Goal: Use online tool/utility: Utilize a website feature to perform a specific function

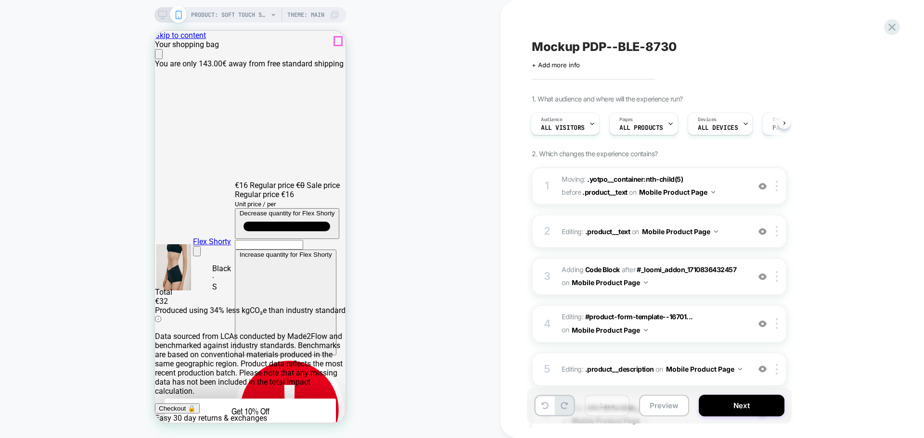
click at [159, 56] on icon "Close" at bounding box center [159, 56] width 0 height 0
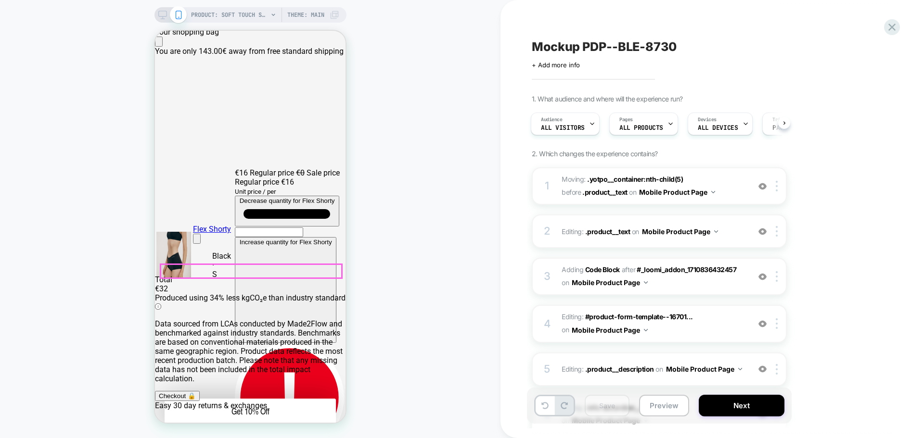
scroll to position [48, 0]
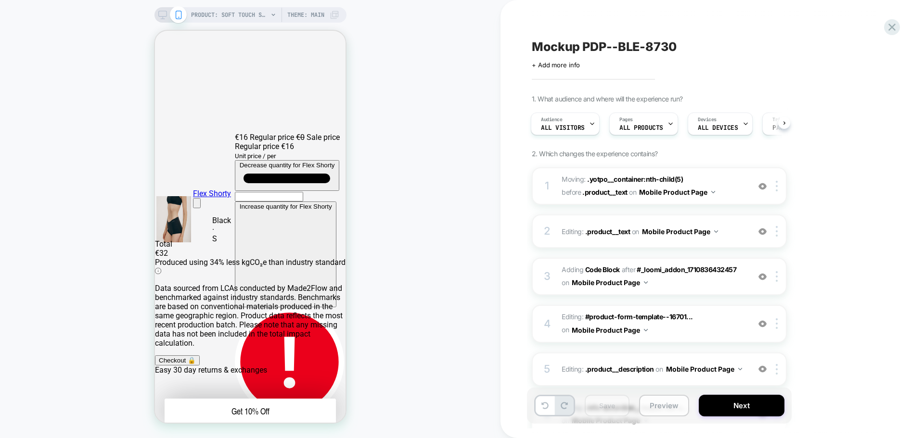
click at [665, 411] on button "Preview" at bounding box center [664, 406] width 50 height 22
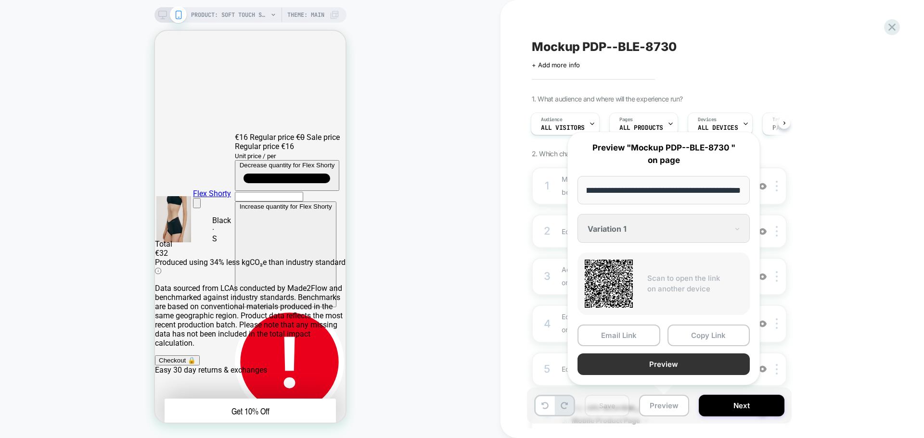
scroll to position [0, 0]
click at [653, 360] on button "Preview" at bounding box center [664, 365] width 172 height 22
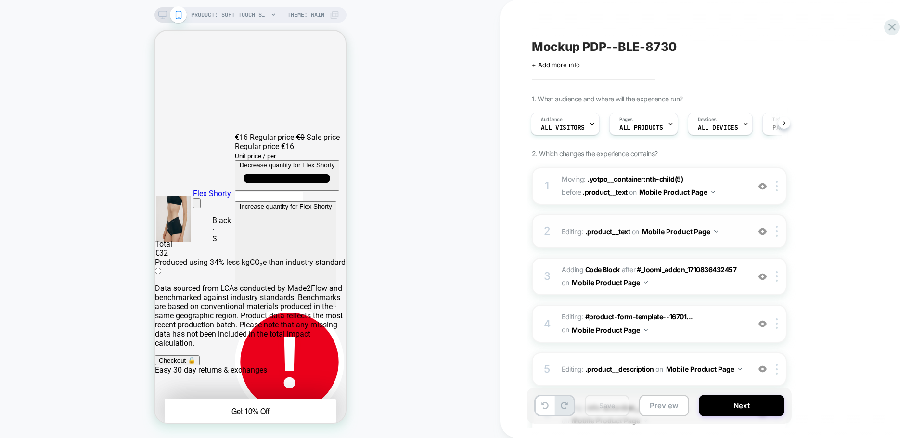
click at [739, 238] on span "Editing : .product__text .product__text on Mobile Product Page" at bounding box center [653, 232] width 183 height 14
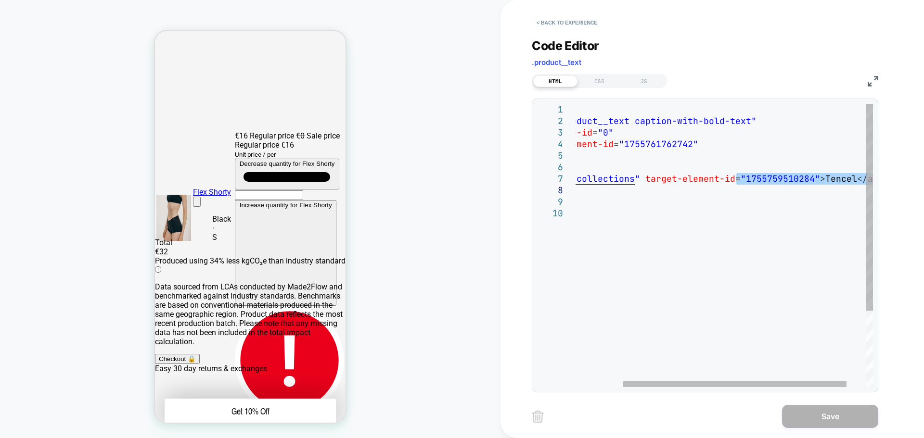
drag, startPoint x: 797, startPoint y: 177, endPoint x: 652, endPoint y: 188, distance: 145.8
click at [652, 188] on div "< p class = "product__text caption-with-bold-text" data-style-id = "0" target-e…" at bounding box center [706, 297] width 386 height 387
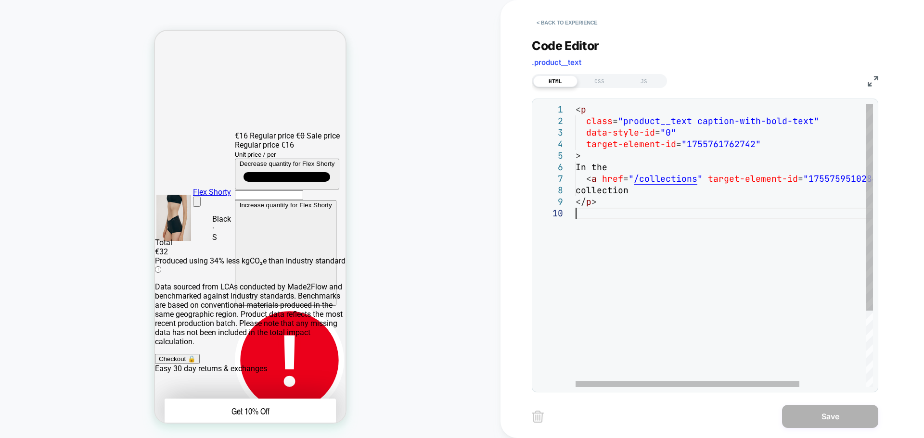
click at [756, 229] on div "< p class = "product__text caption-with-bold-text" data-style-id = "0" target-e…" at bounding box center [769, 297] width 386 height 387
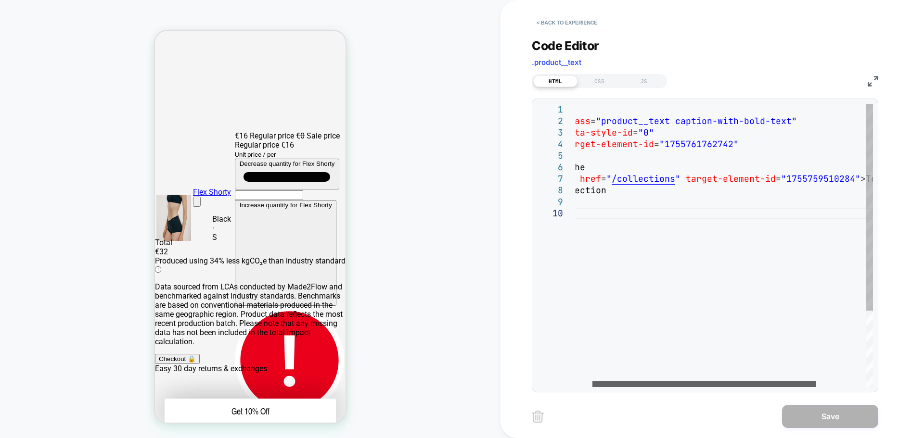
click at [719, 384] on div at bounding box center [704, 385] width 224 height 6
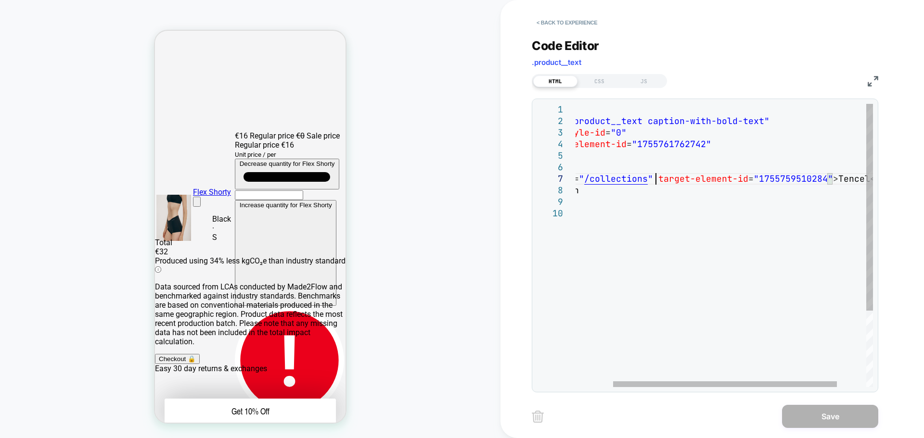
click at [654, 177] on div "< p class = "product__text caption-with-bold-text" data-style-id = "0" target-e…" at bounding box center [719, 297] width 386 height 387
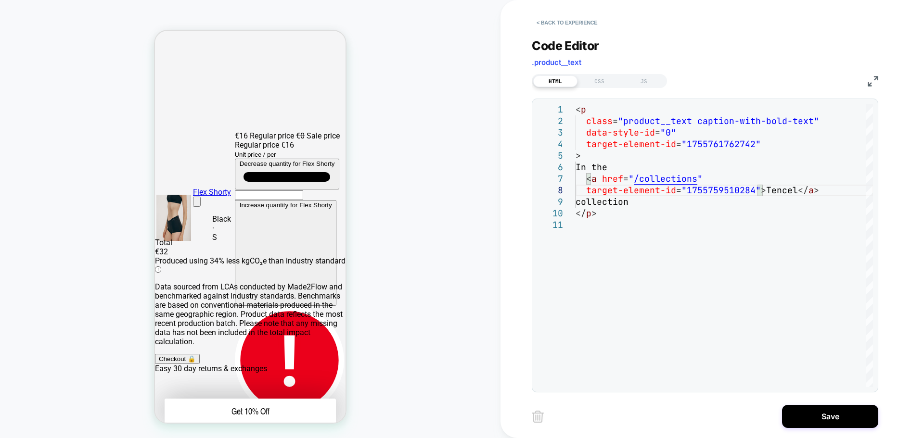
type textarea "**********"
click at [562, 23] on button "< Back to experience" at bounding box center [567, 22] width 70 height 15
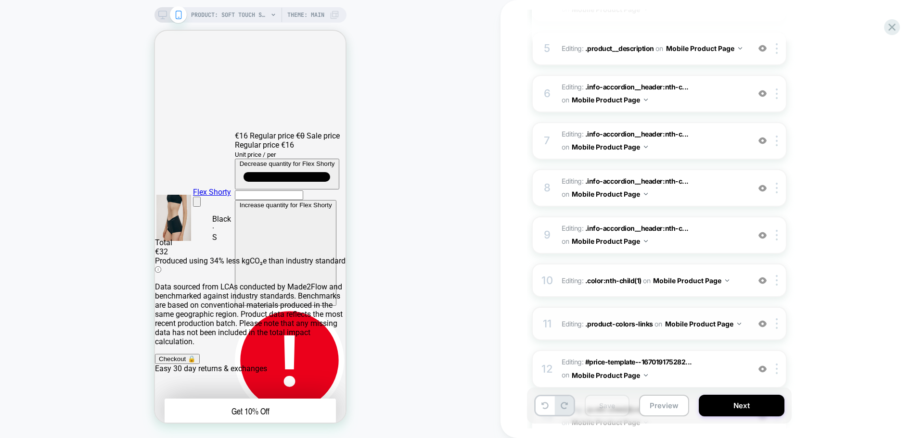
scroll to position [289, 0]
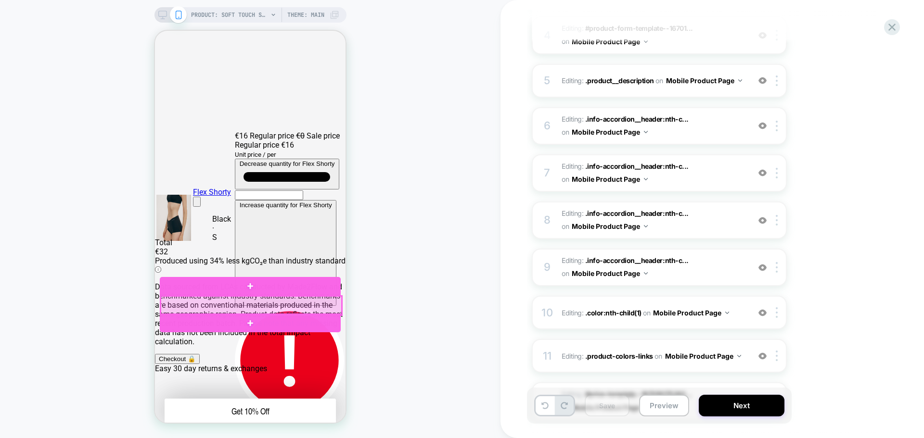
click at [326, 306] on div at bounding box center [251, 305] width 181 height 19
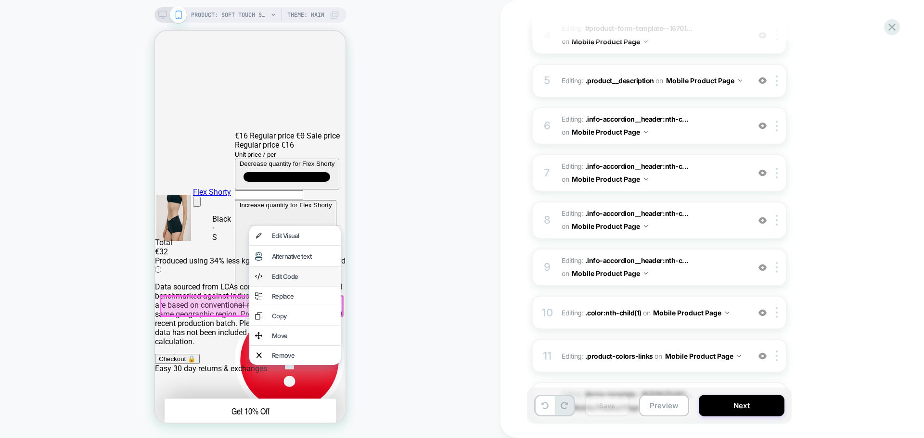
click at [314, 279] on div "Edit Code" at bounding box center [303, 277] width 63 height 8
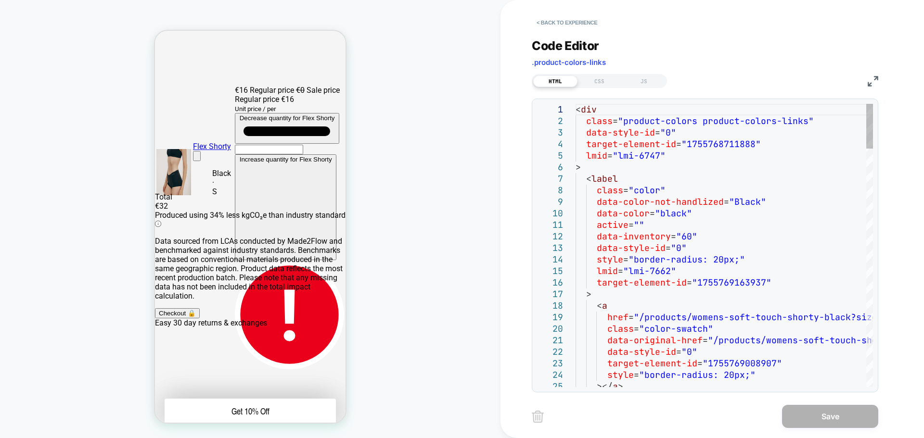
scroll to position [128, 0]
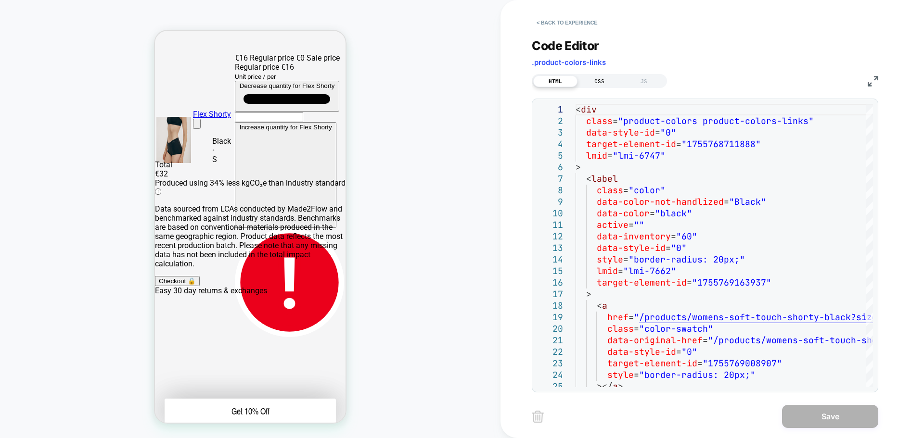
click at [598, 76] on div "CSS" at bounding box center [600, 82] width 44 height 12
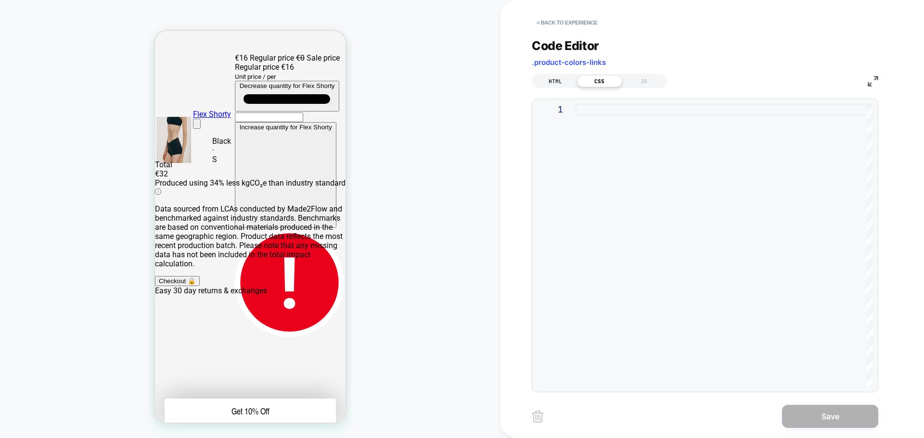
click at [544, 78] on div "HTML" at bounding box center [555, 82] width 44 height 12
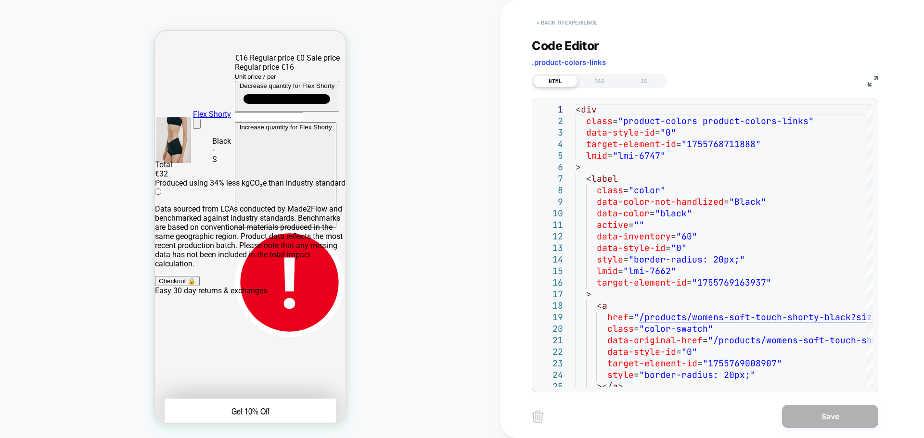
click at [546, 17] on button "< Back to experience" at bounding box center [567, 22] width 70 height 15
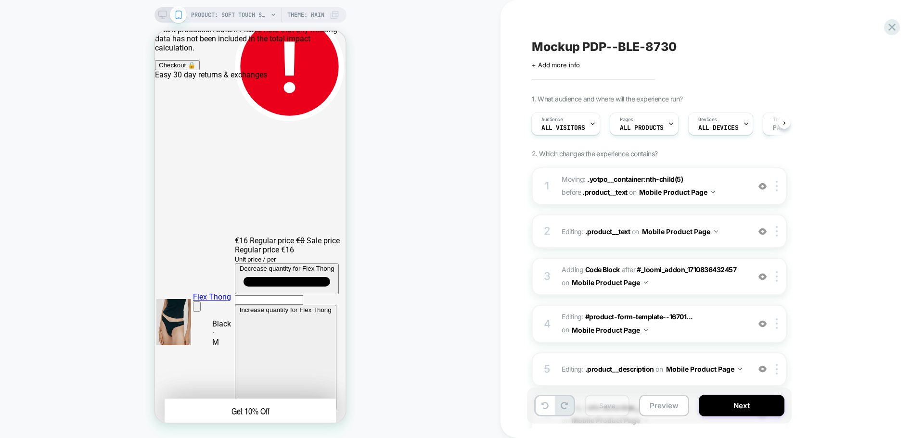
scroll to position [224, 0]
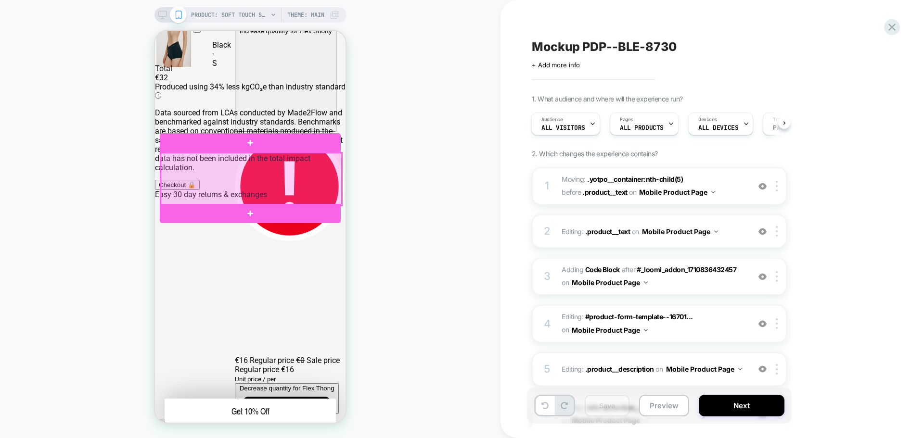
click at [250, 192] on div at bounding box center [251, 179] width 181 height 52
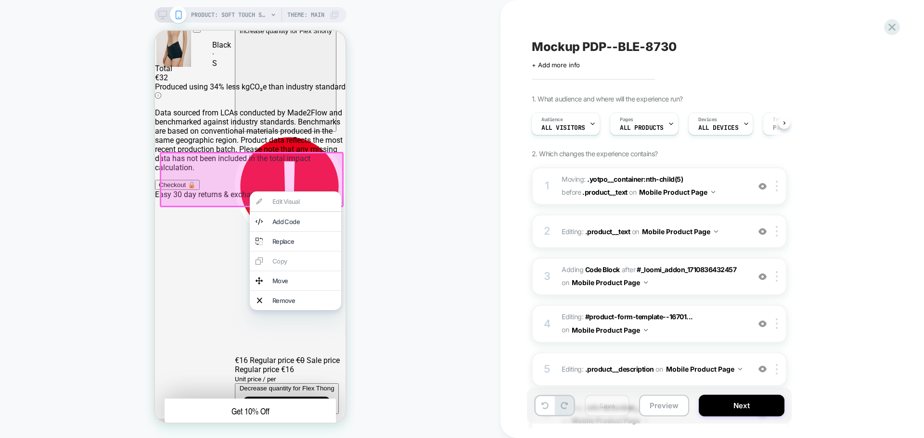
click at [403, 160] on div "PRODUCT: Soft Touch Shorty [womens black] PRODUCT: Soft Touch Shorty [womens bl…" at bounding box center [250, 219] width 501 height 419
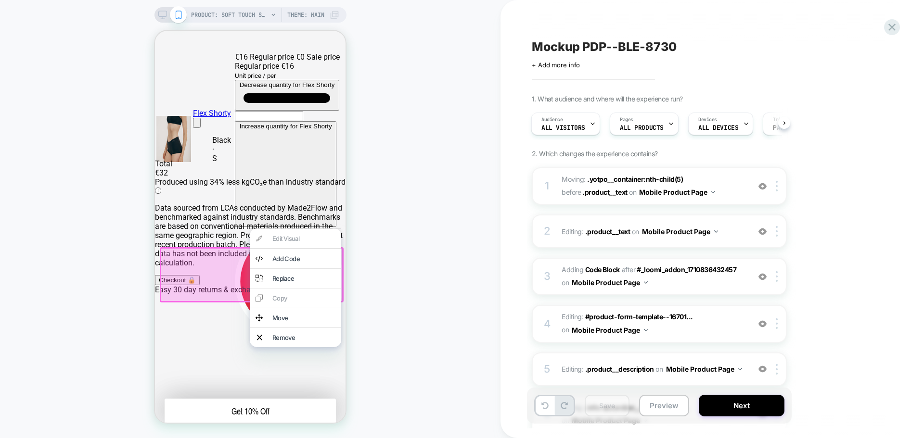
scroll to position [128, 0]
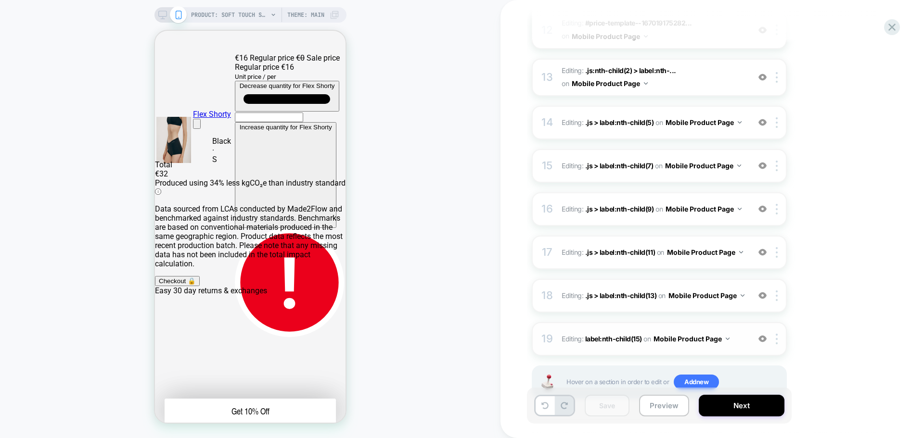
scroll to position [693, 0]
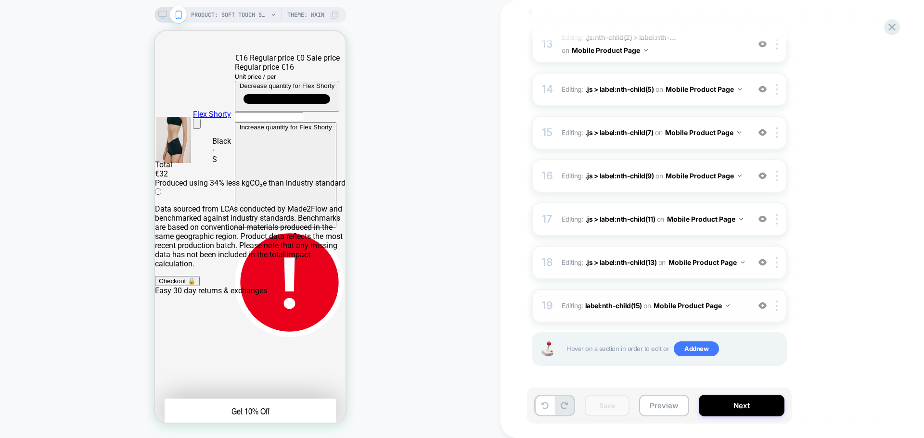
click at [738, 309] on span "Editing : label:nth-child(15) label:nth-child(15) on Mobile Product Page" at bounding box center [653, 306] width 183 height 14
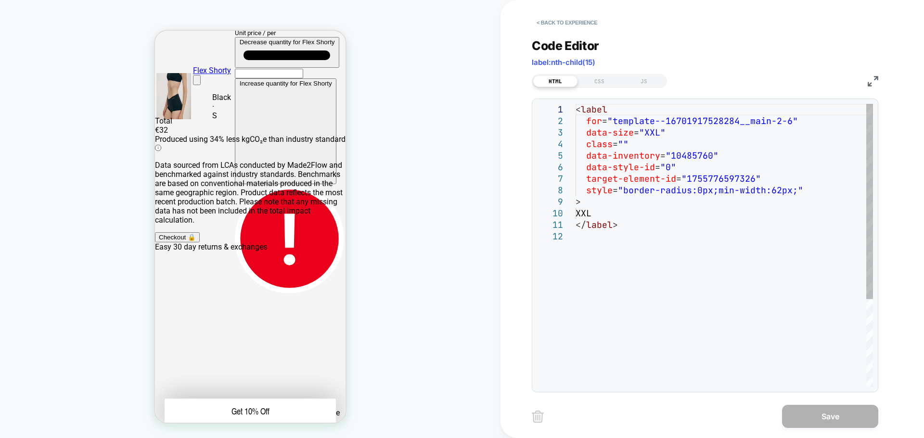
scroll to position [193, 0]
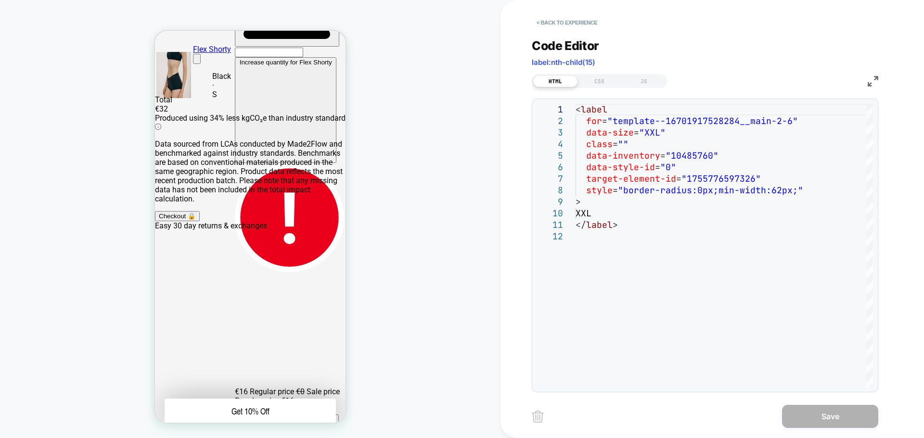
click at [516, 348] on div "**********" at bounding box center [713, 219] width 424 height 438
drag, startPoint x: 445, startPoint y: 215, endPoint x: 532, endPoint y: 68, distance: 170.7
click at [445, 213] on div "PRODUCT: Soft Touch Shorty [womens black] PRODUCT: Soft Touch Shorty [womens bl…" at bounding box center [250, 219] width 501 height 419
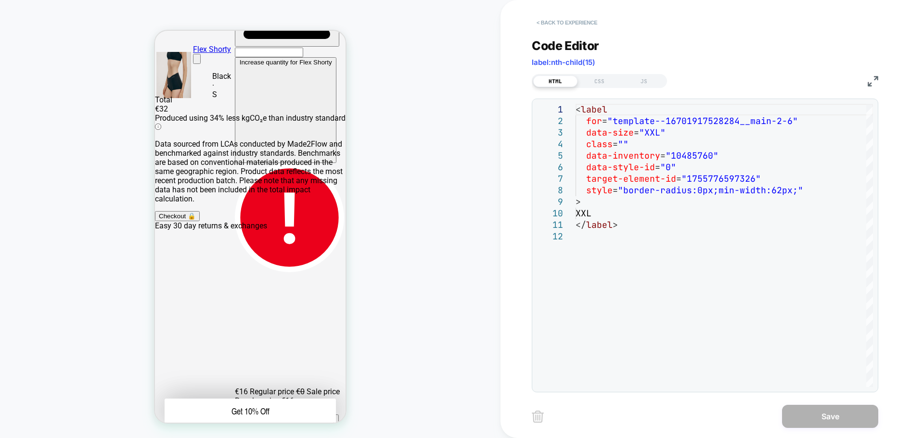
click at [557, 21] on button "< Back to experience" at bounding box center [567, 22] width 70 height 15
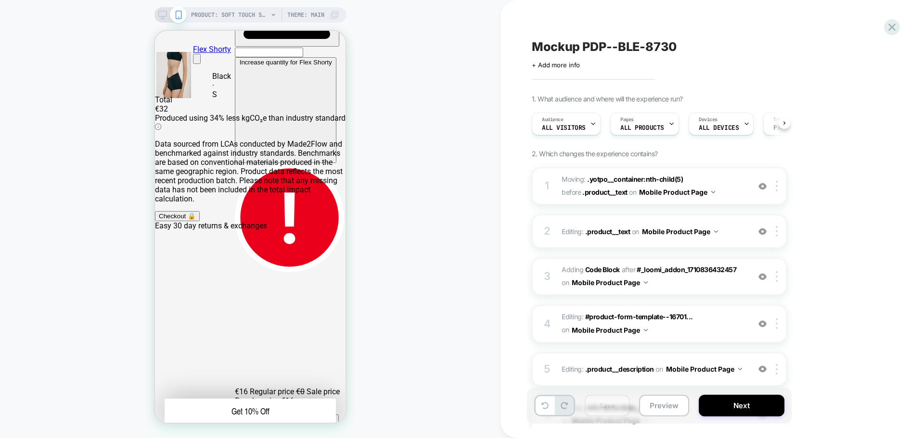
scroll to position [0, 0]
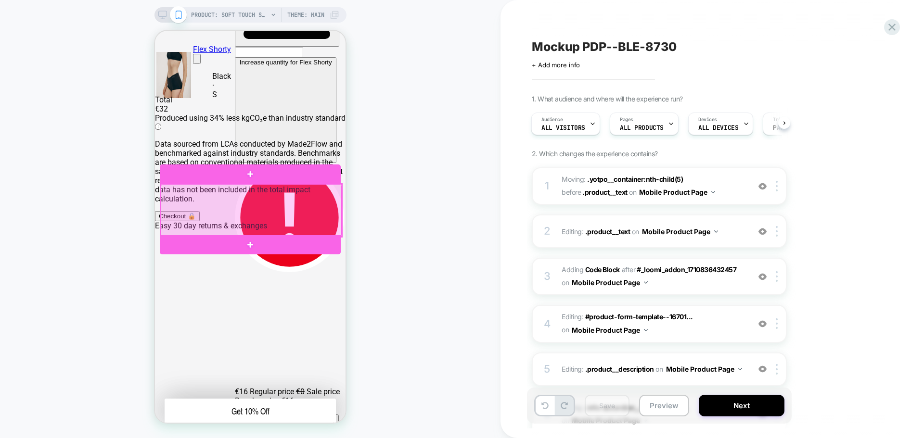
click at [263, 222] on div at bounding box center [251, 210] width 181 height 52
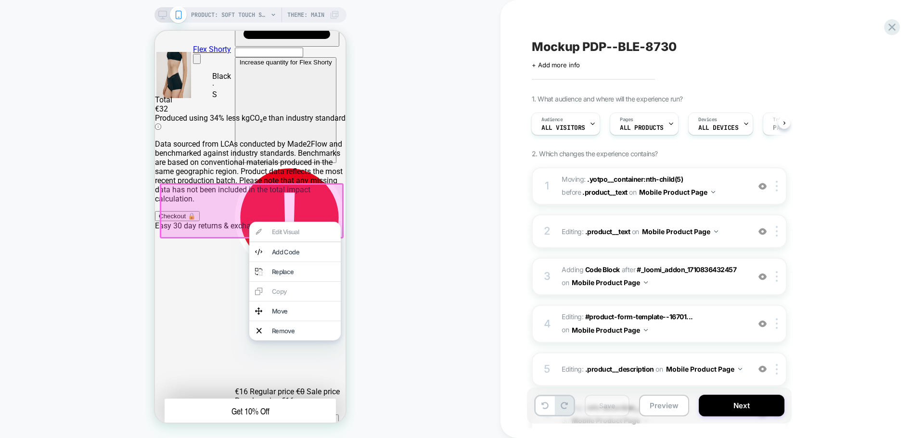
click at [469, 185] on div "PRODUCT: Soft Touch Shorty [womens black] PRODUCT: Soft Touch Shorty [womens bl…" at bounding box center [250, 219] width 501 height 419
click at [403, 182] on div "PRODUCT: Soft Touch Shorty [womens black] PRODUCT: Soft Touch Shorty [womens bl…" at bounding box center [250, 219] width 501 height 419
click at [380, 135] on div "PRODUCT: Soft Touch Shorty [womens black] PRODUCT: Soft Touch Shorty [womens bl…" at bounding box center [250, 219] width 501 height 419
click at [410, 133] on div "PRODUCT: Soft Touch Shorty [womens black] PRODUCT: Soft Touch Shorty [womens bl…" at bounding box center [250, 219] width 501 height 419
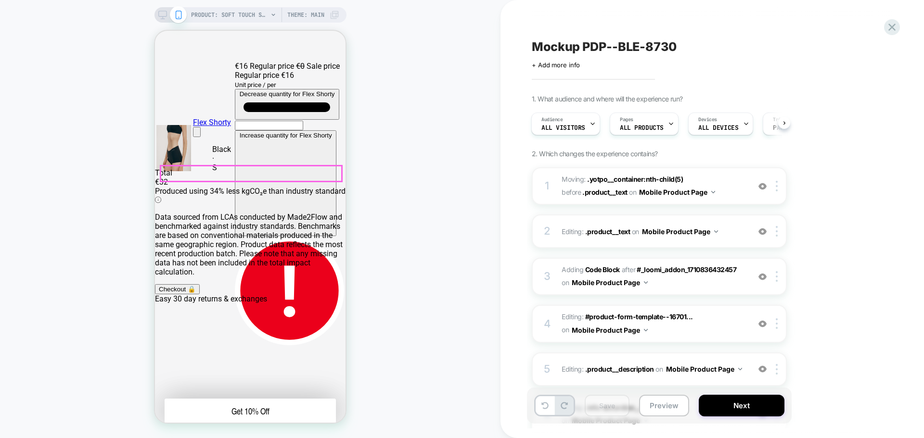
scroll to position [96, 0]
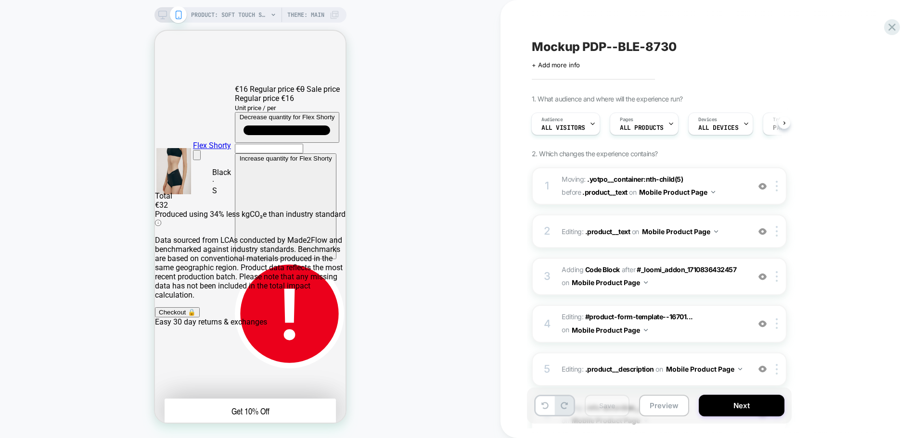
click at [409, 212] on div "PRODUCT: Soft Touch Shorty [womens black] PRODUCT: Soft Touch Shorty [womens bl…" at bounding box center [250, 219] width 501 height 419
click at [453, 210] on div "PRODUCT: Soft Touch Shorty [womens black] PRODUCT: Soft Touch Shorty [womens bl…" at bounding box center [250, 219] width 501 height 419
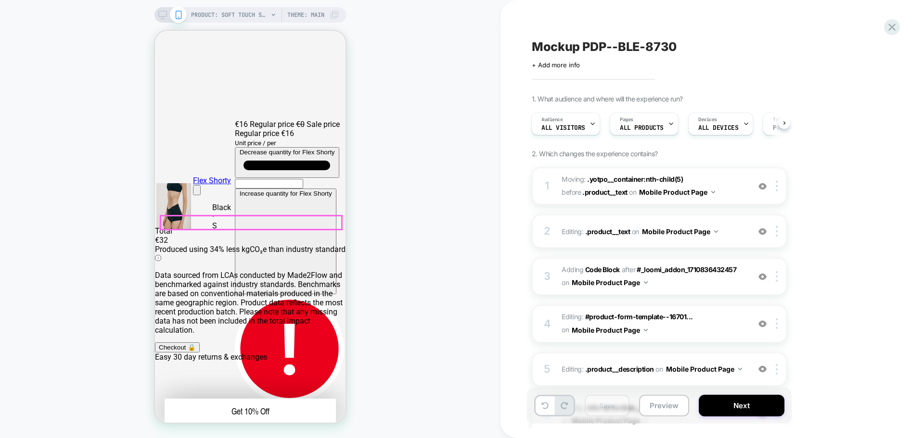
scroll to position [193, 0]
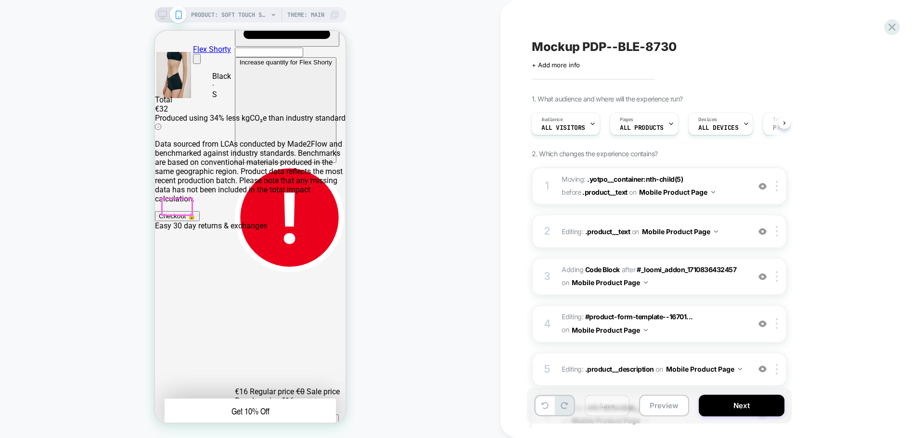
click at [471, 231] on div "PRODUCT: Soft Touch Shorty [womens black] PRODUCT: Soft Touch Shorty [womens bl…" at bounding box center [250, 219] width 501 height 419
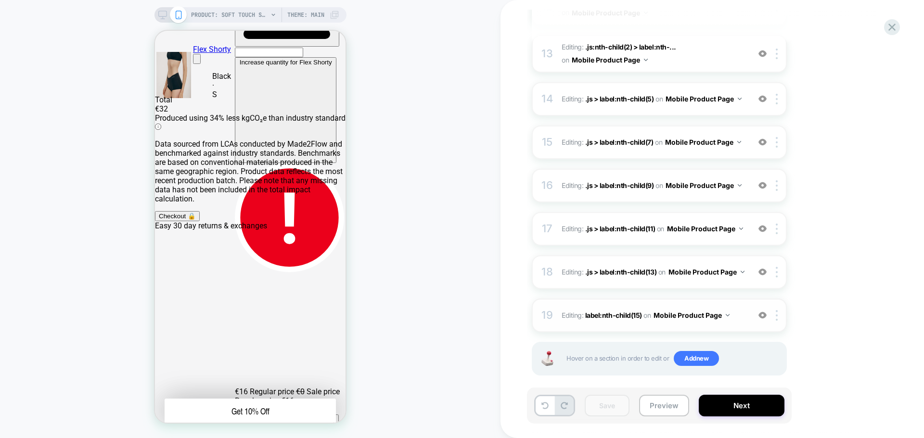
scroll to position [693, 0]
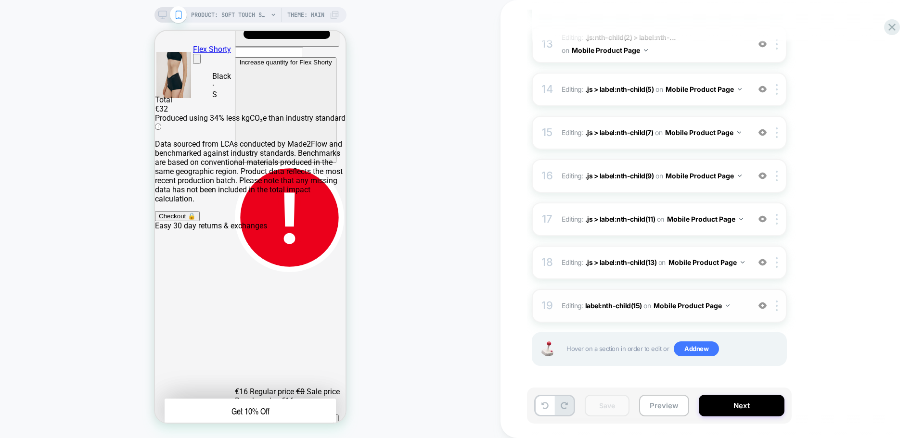
click at [742, 311] on span "Editing : label:nth-child(15) label:nth-child(15) on Mobile Product Page" at bounding box center [653, 306] width 183 height 14
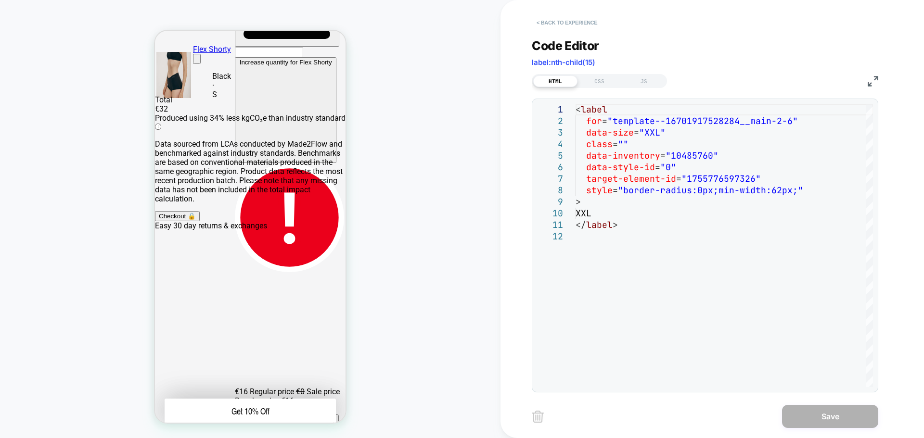
click at [553, 20] on button "< Back to experience" at bounding box center [567, 22] width 70 height 15
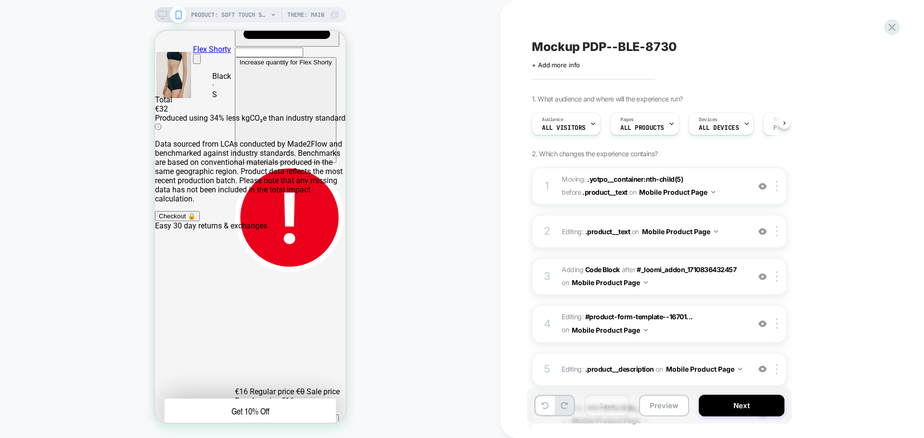
scroll to position [0, 0]
